Goal: Task Accomplishment & Management: Manage account settings

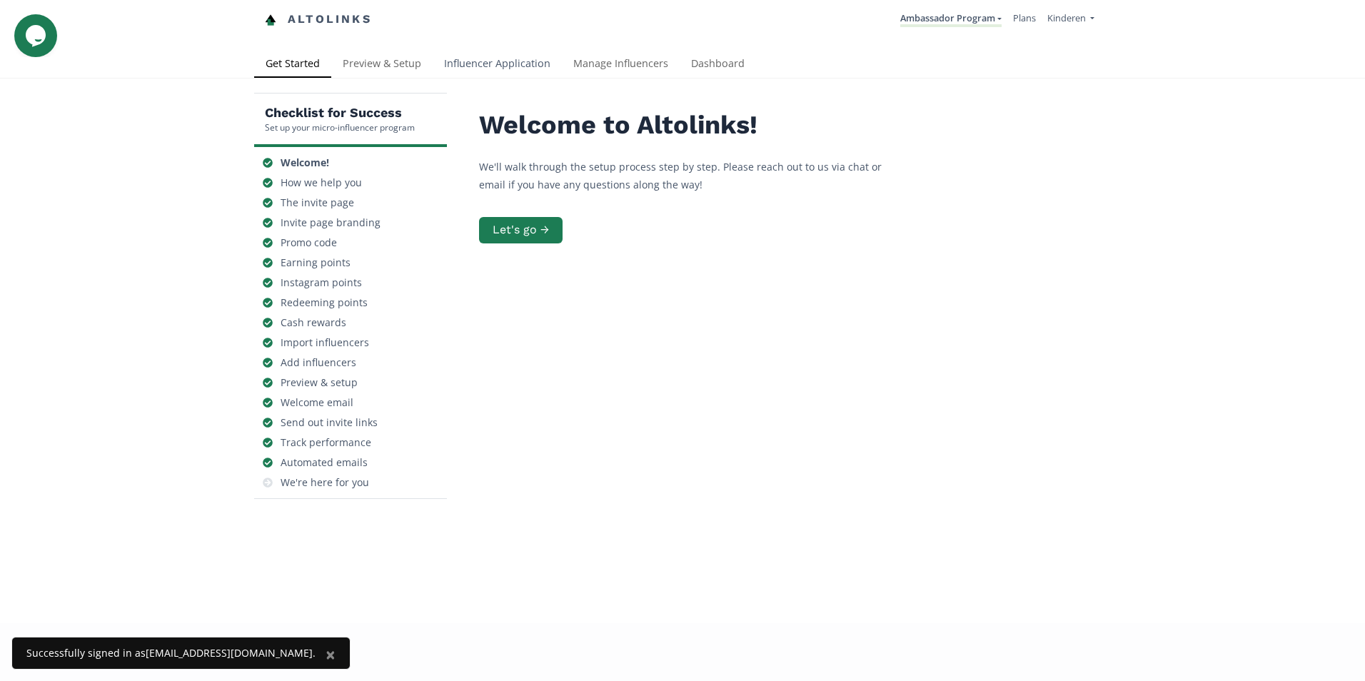
click at [513, 66] on link "Influencer Application" at bounding box center [497, 65] width 129 height 29
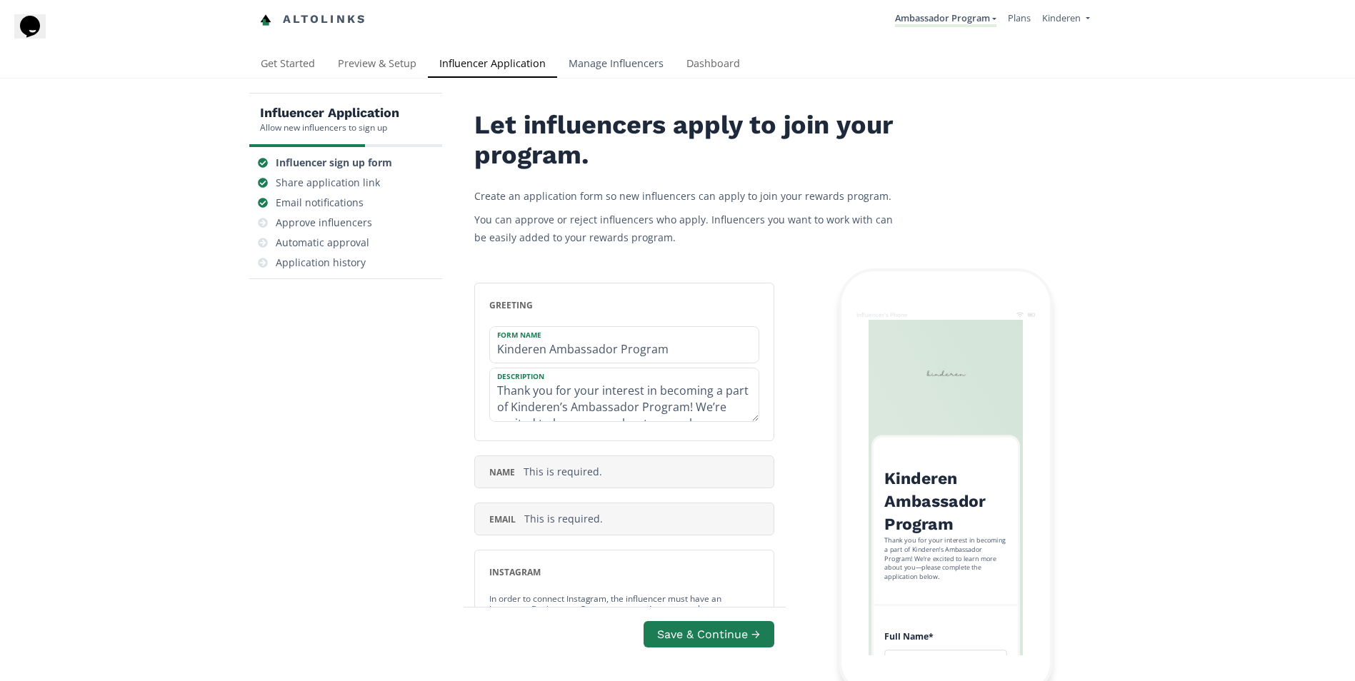
click at [600, 66] on link "Manage Influencers" at bounding box center [616, 65] width 118 height 29
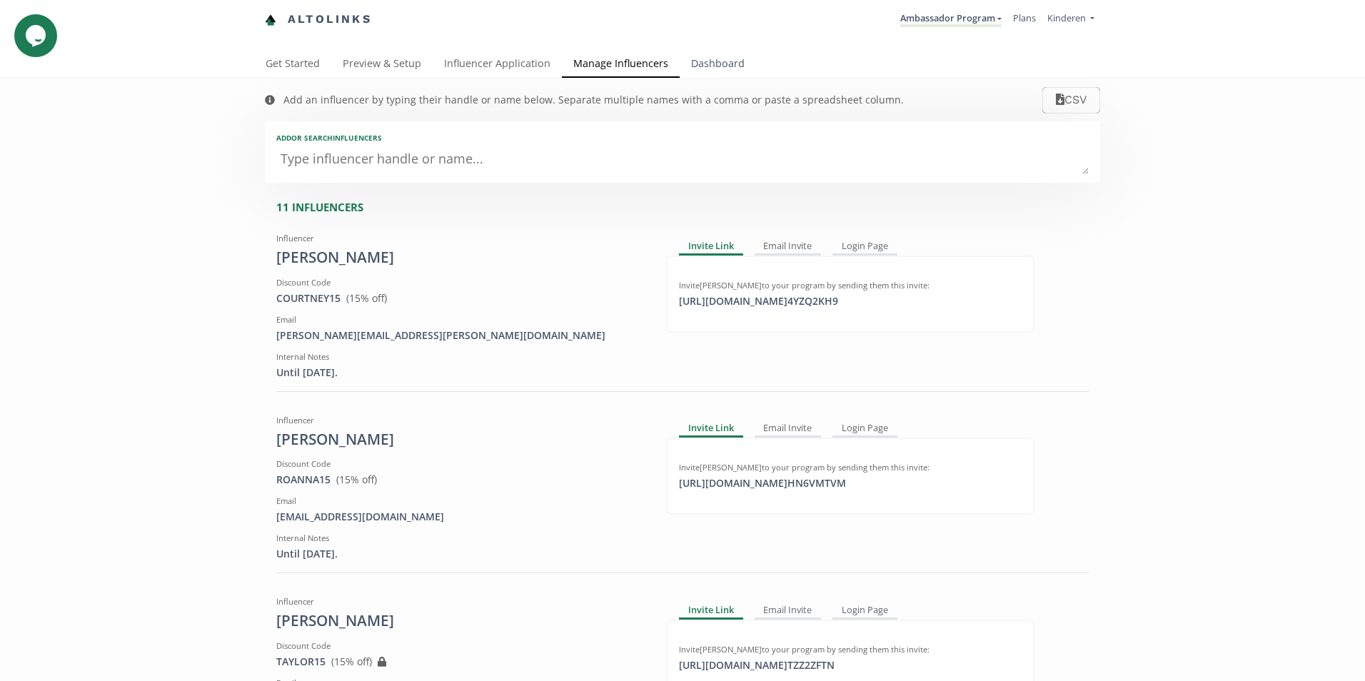
click at [716, 55] on link "Dashboard" at bounding box center [718, 65] width 76 height 29
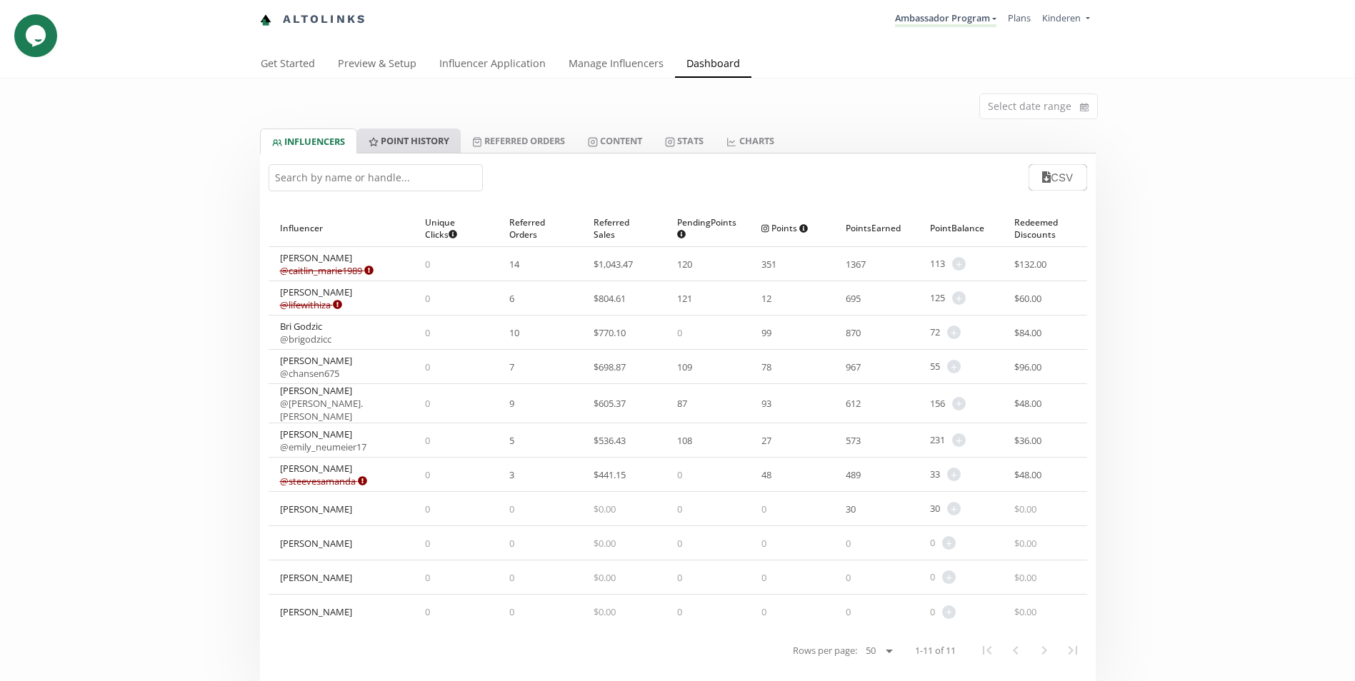
click at [457, 143] on link "Point HISTORY" at bounding box center [409, 141] width 104 height 24
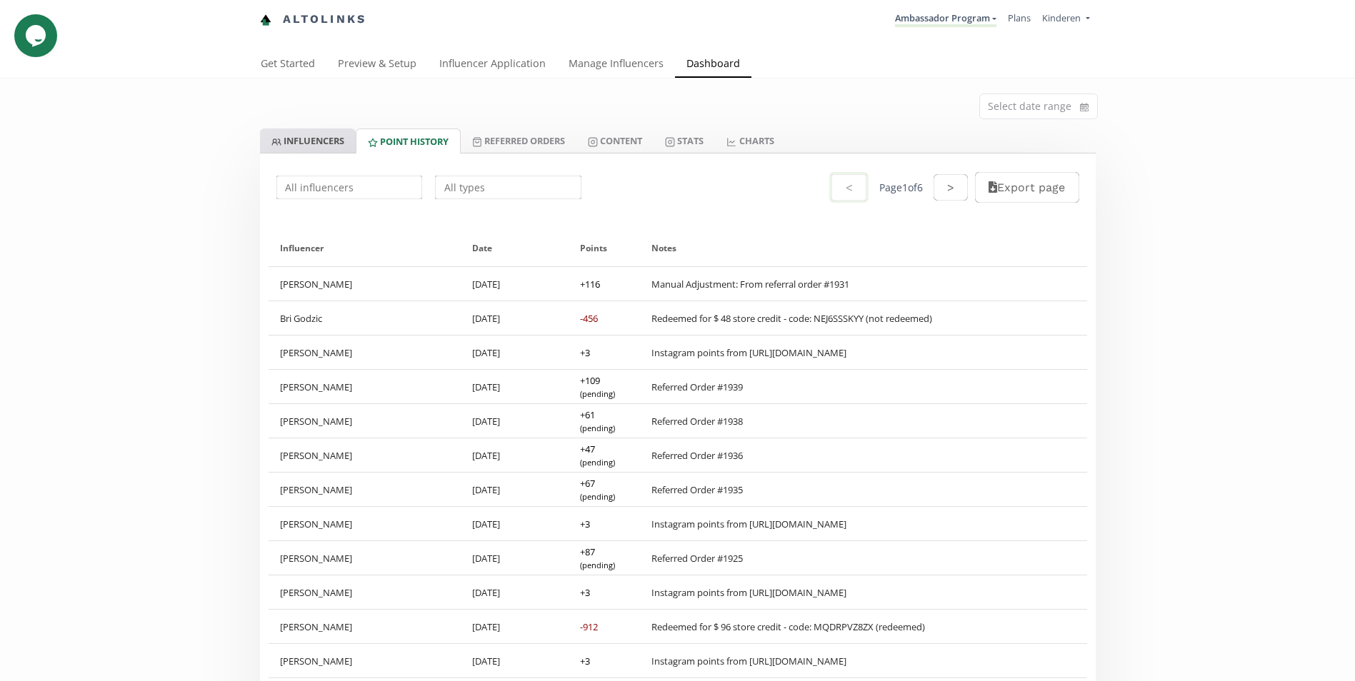
click at [294, 146] on link "INFLUENCERS" at bounding box center [308, 141] width 96 height 24
